Goal: Task Accomplishment & Management: Manage account settings

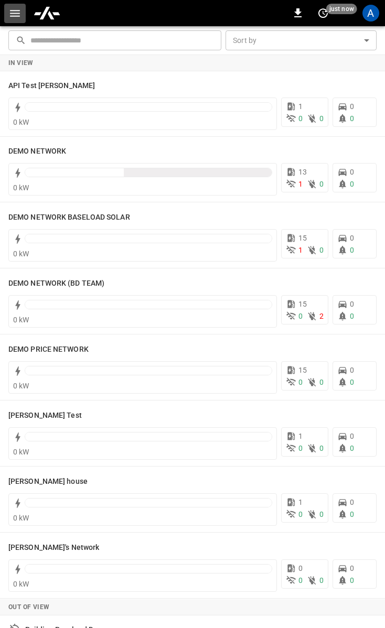
click at [12, 8] on icon "button" at bounding box center [14, 13] width 13 height 13
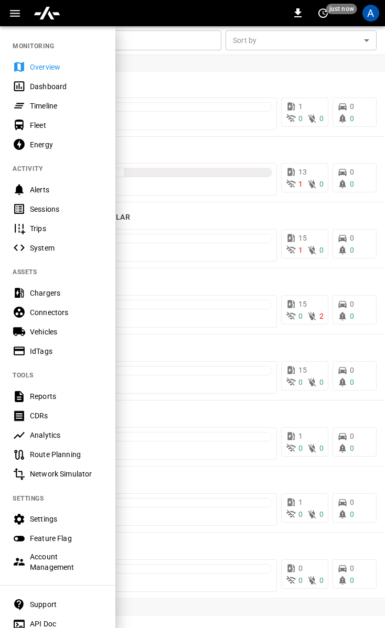
click at [14, 14] on icon "button" at bounding box center [14, 13] width 13 height 13
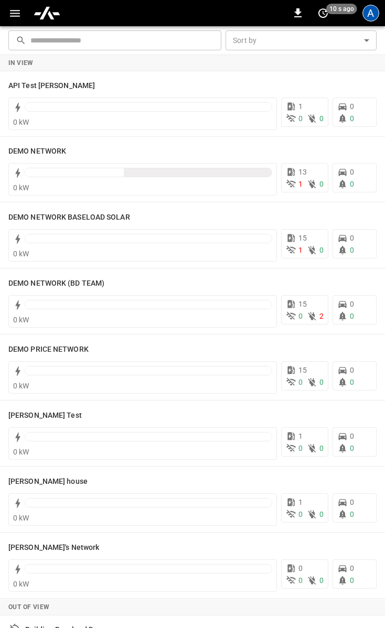
click at [370, 16] on div "A" at bounding box center [370, 13] width 17 height 17
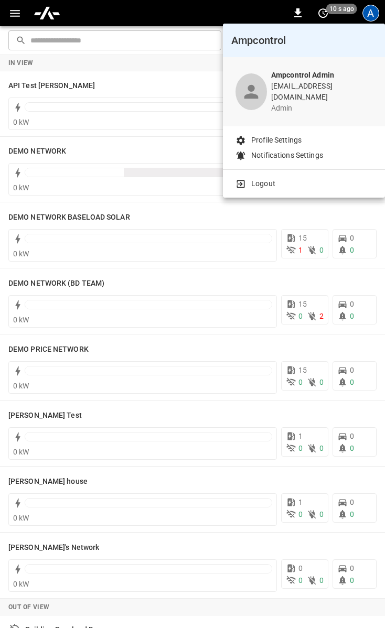
click at [271, 178] on p "Logout" at bounding box center [263, 183] width 24 height 11
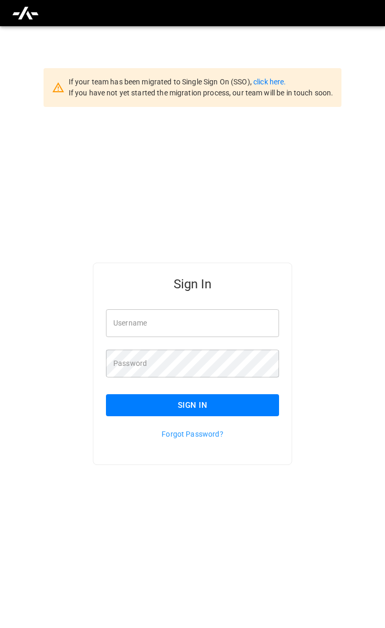
click at [170, 335] on input "Username" at bounding box center [192, 323] width 173 height 28
type input "**********"
